Goal: Transaction & Acquisition: Book appointment/travel/reservation

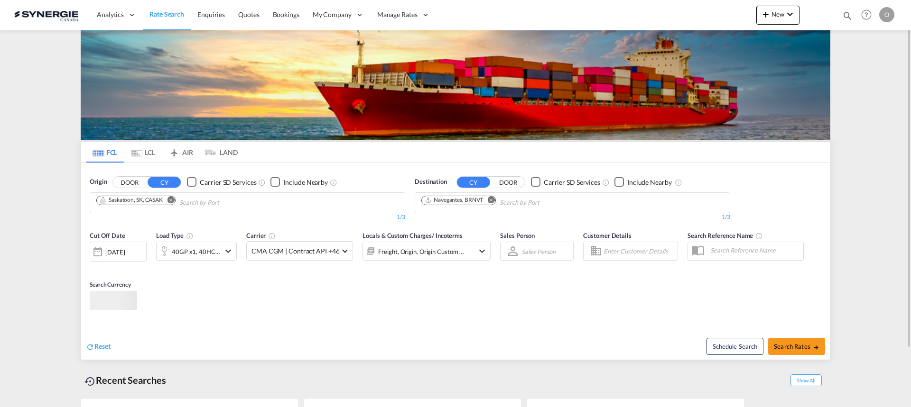
click at [844, 15] on md-icon "icon-magnify" at bounding box center [847, 15] width 10 height 10
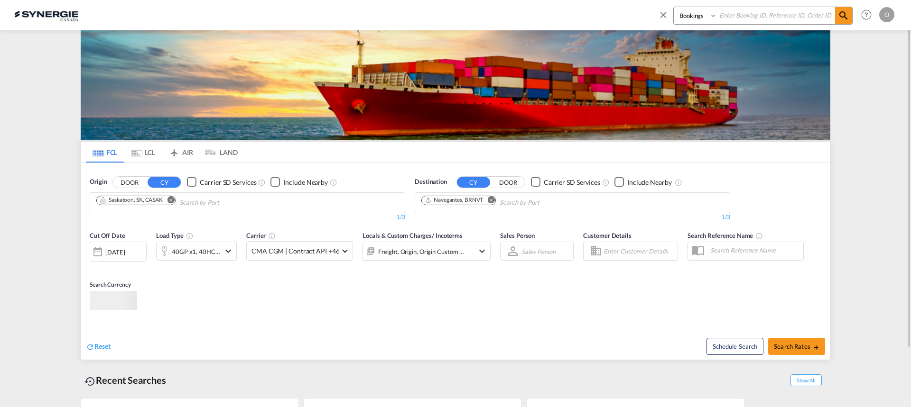
click at [807, 16] on input at bounding box center [776, 15] width 118 height 17
paste input "SYC000014830"
type input "SYC000014830"
click at [693, 18] on select "Bookings Quotes Enquiries" at bounding box center [696, 15] width 45 height 17
select select "Quotes"
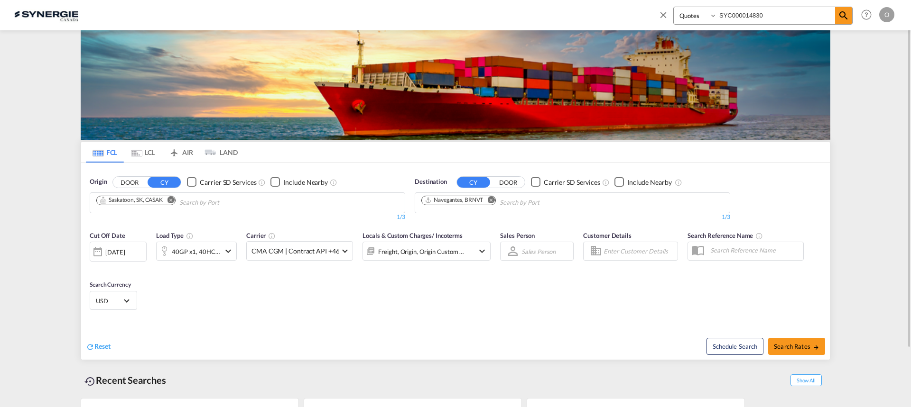
click at [674, 7] on select "Bookings Quotes Enquiries" at bounding box center [696, 15] width 45 height 17
click at [843, 14] on md-icon "icon-magnify" at bounding box center [843, 15] width 11 height 11
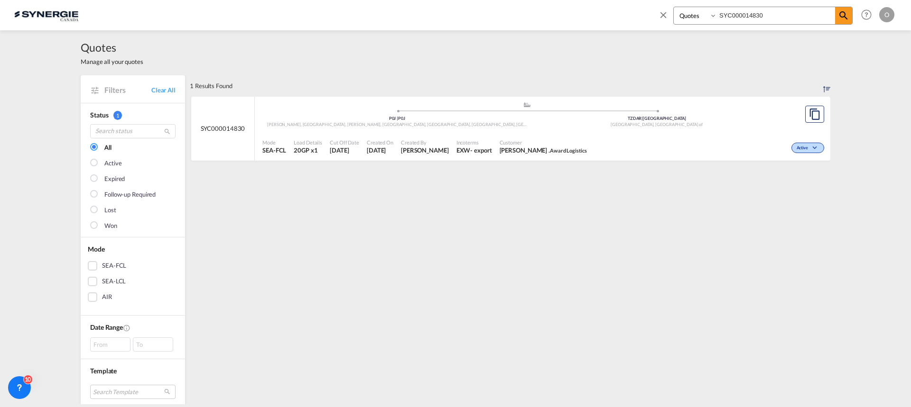
click at [496, 142] on div "Customer [PERSON_NAME] . Award Logistics" at bounding box center [543, 147] width 95 height 24
click at [499, 128] on div "[PERSON_NAME], [GEOGRAPHIC_DATA], [PERSON_NAME], [GEOGRAPHIC_DATA], [GEOGRAPHIC…" at bounding box center [397, 125] width 260 height 6
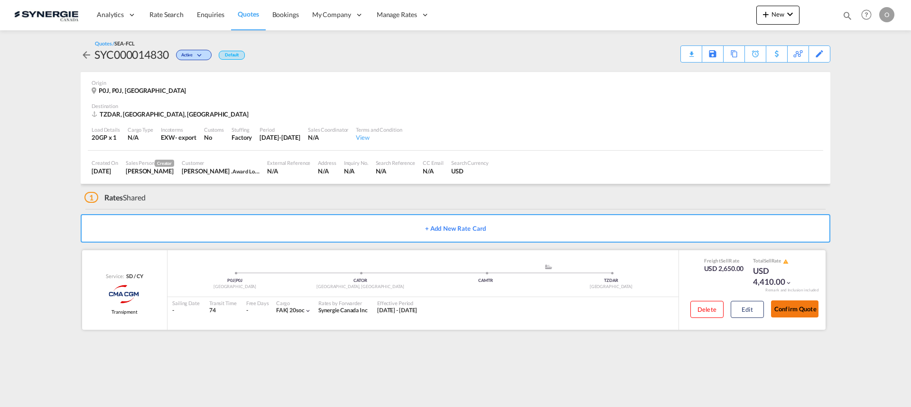
click at [786, 303] on button "Confirm Quote" at bounding box center [794, 309] width 47 height 17
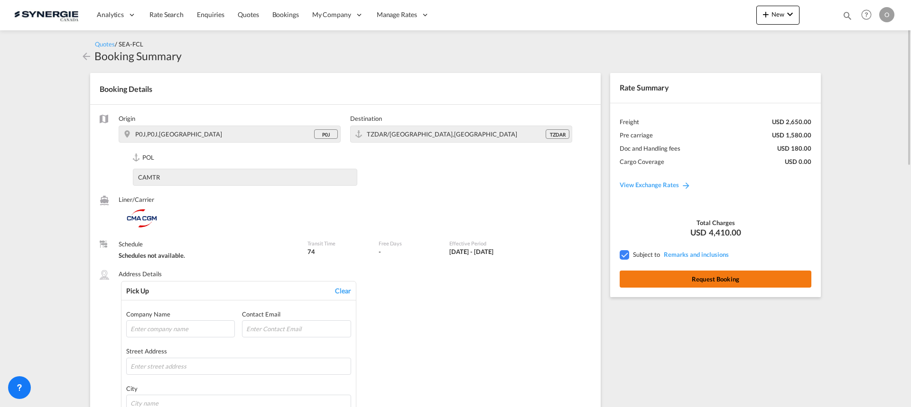
click at [656, 276] on button "Request Booking" at bounding box center [715, 279] width 192 height 17
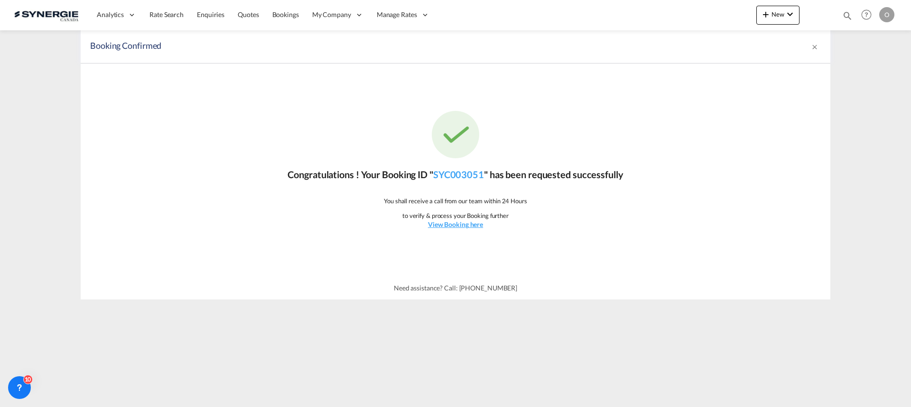
drag, startPoint x: 488, startPoint y: 176, endPoint x: 434, endPoint y: 176, distance: 54.5
click at [434, 176] on p "Congratulations ! Your Booking ID " SYC003051 " has been requested successfully" at bounding box center [454, 174] width 335 height 13
copy p "SYC003051"
click at [470, 186] on div "Congratulations ! Your Booking ID " SYC003051 " has been requested successfully…" at bounding box center [455, 170] width 749 height 213
click at [461, 173] on link "SYC003051" at bounding box center [458, 174] width 51 height 11
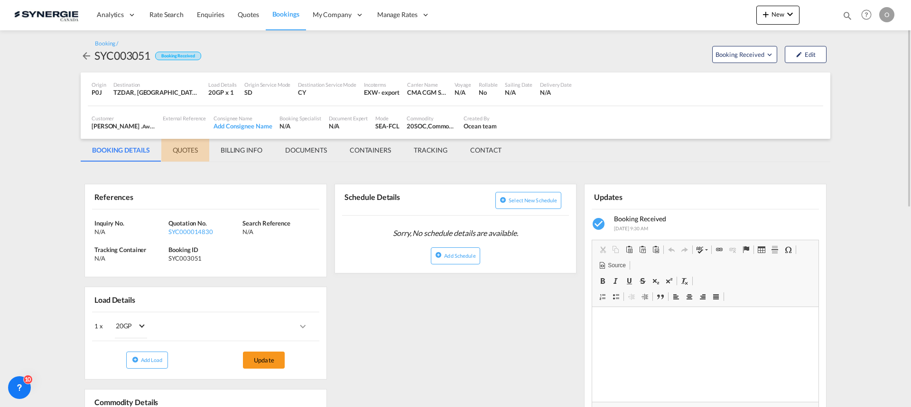
click at [192, 154] on md-tab-item "QUOTES" at bounding box center [185, 150] width 48 height 23
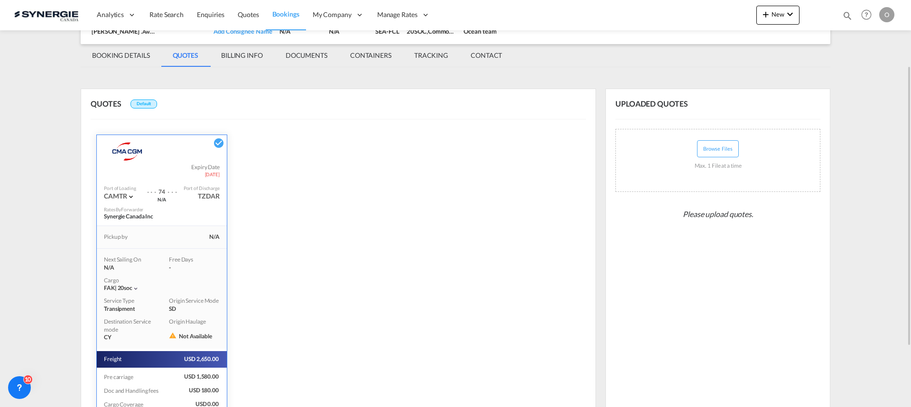
scroll to position [183, 0]
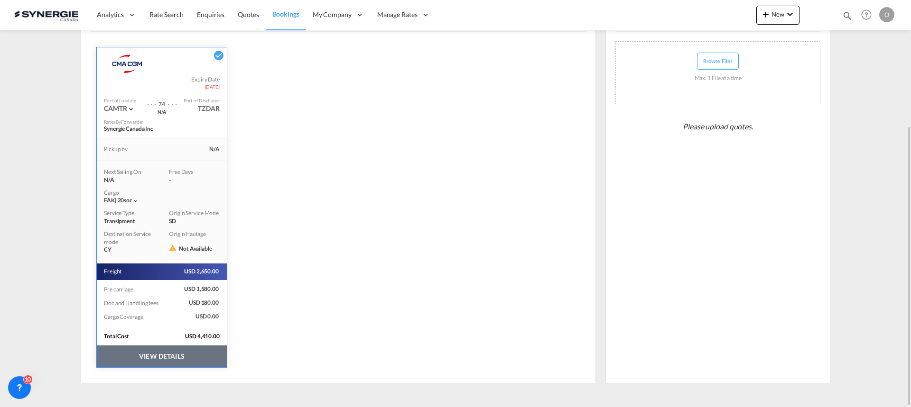
click at [187, 359] on button "VIEW DETAILS" at bounding box center [162, 357] width 130 height 22
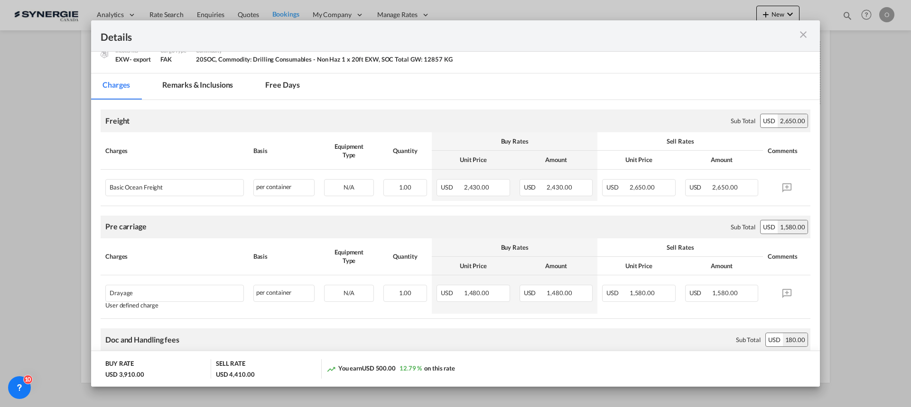
scroll to position [142, 0]
drag, startPoint x: 211, startPoint y: 81, endPoint x: 215, endPoint y: 93, distance: 12.8
click at [211, 81] on md-tab-item "Remarks & Inclusions" at bounding box center [197, 86] width 93 height 26
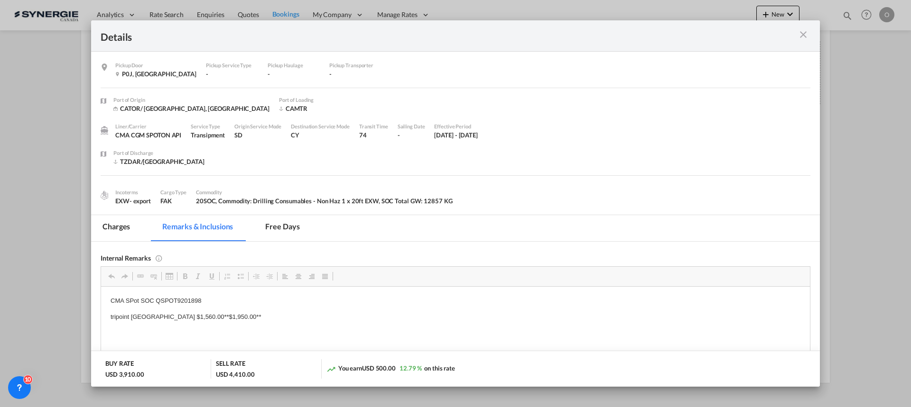
scroll to position [0, 0]
drag, startPoint x: 156, startPoint y: 301, endPoint x: 183, endPoint y: 300, distance: 27.1
click at [190, 299] on p "CMA SPot SOC QSPOT9201898" at bounding box center [456, 301] width 690 height 10
copy p "QSPOT9201898"
